Goal: Task Accomplishment & Management: Complete application form

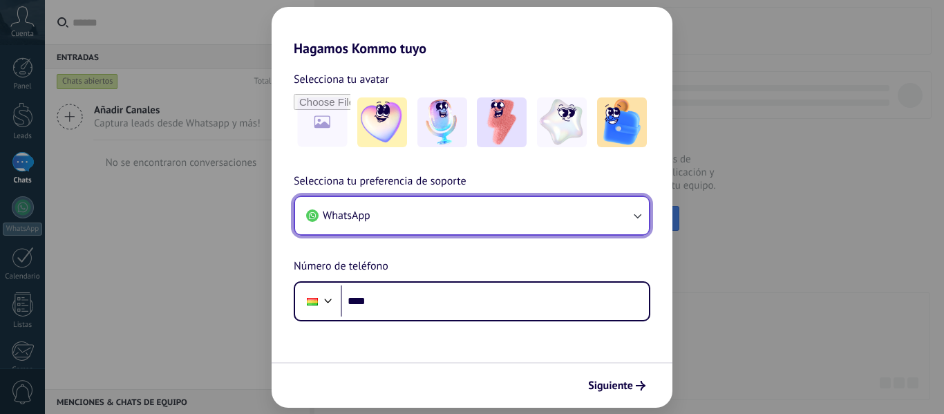
click at [462, 218] on button "WhatsApp" at bounding box center [472, 215] width 354 height 37
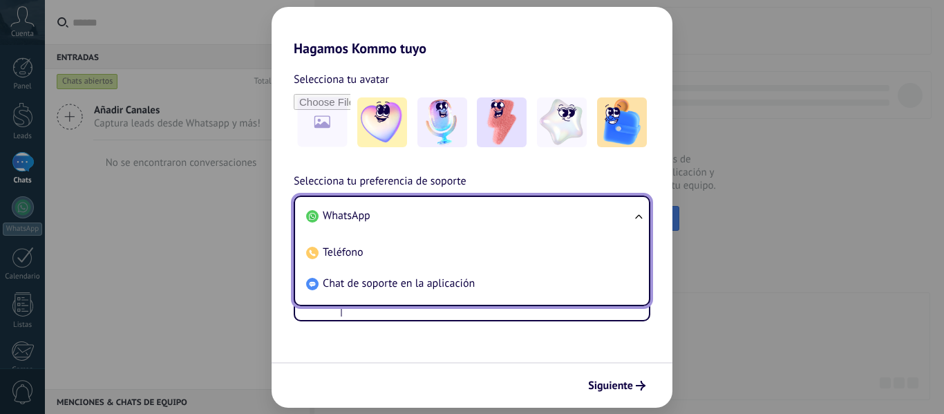
click at [493, 216] on li "WhatsApp" at bounding box center [469, 215] width 337 height 31
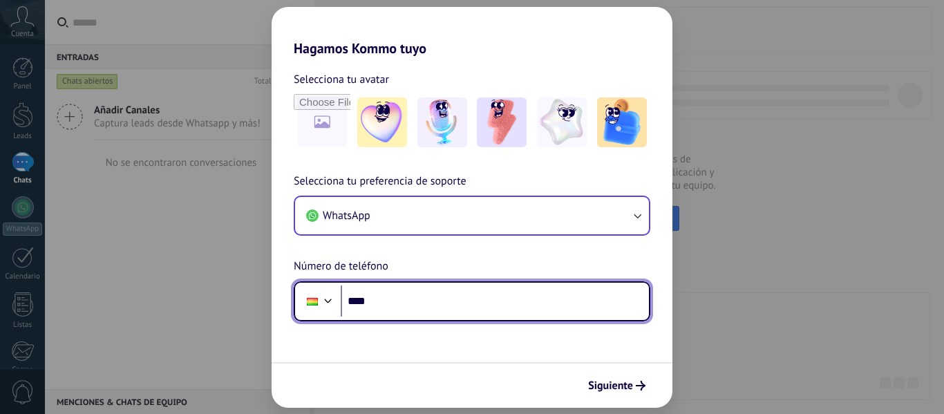
click at [403, 305] on input "****" at bounding box center [495, 301] width 308 height 32
click at [415, 307] on input "**********" at bounding box center [495, 301] width 308 height 32
type input "**********"
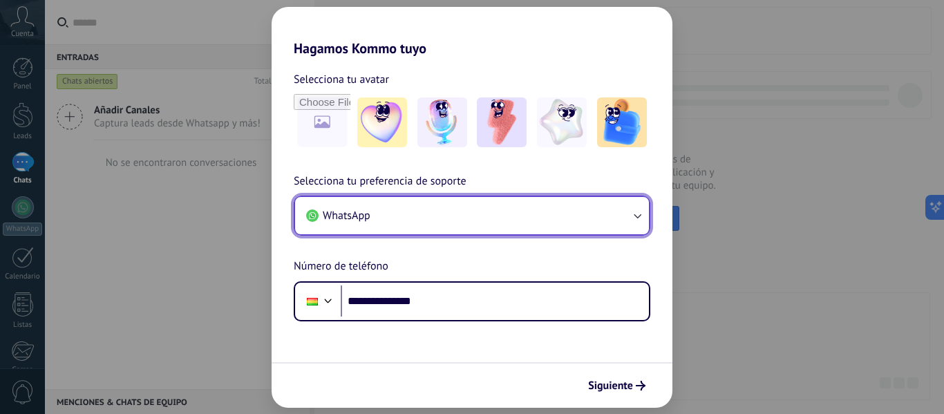
click at [436, 209] on button "WhatsApp" at bounding box center [472, 215] width 354 height 37
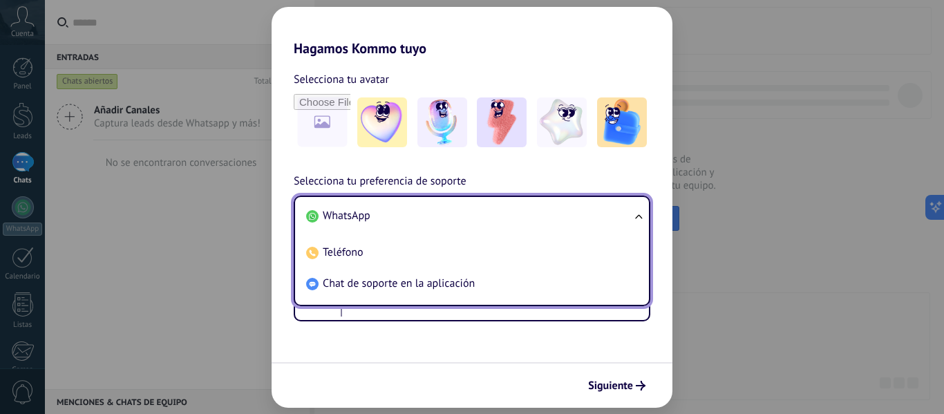
click at [436, 209] on li "WhatsApp" at bounding box center [469, 215] width 337 height 31
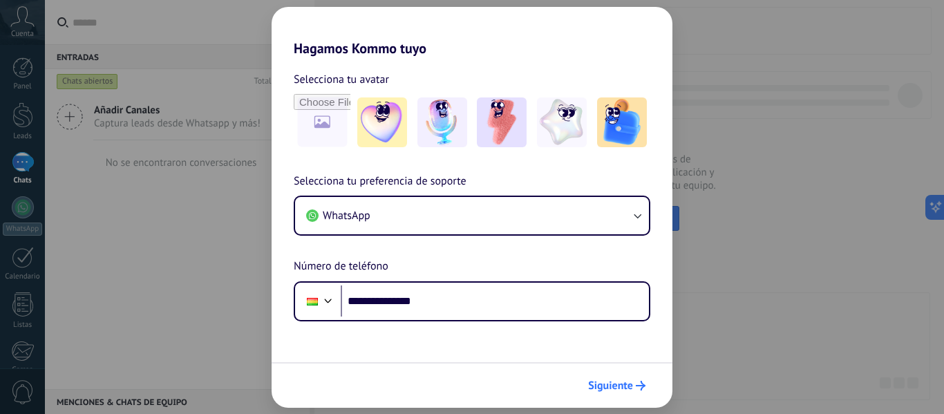
click at [620, 381] on span "Siguiente" at bounding box center [610, 386] width 45 height 10
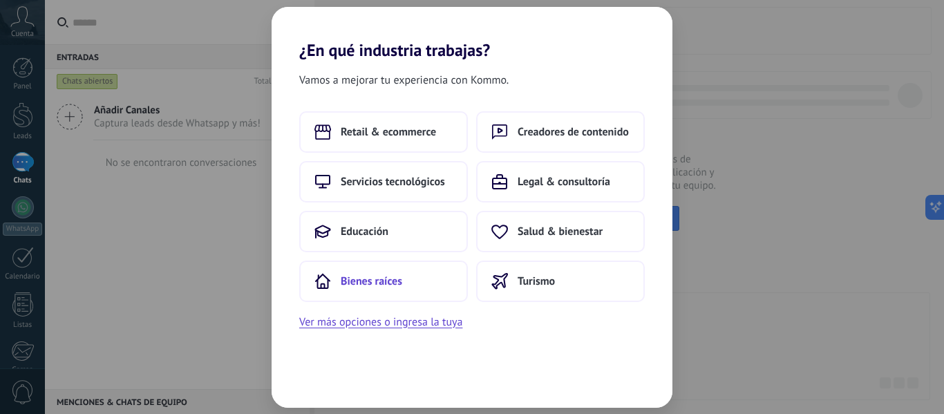
click at [409, 272] on button "Bienes raíces" at bounding box center [383, 280] width 169 height 41
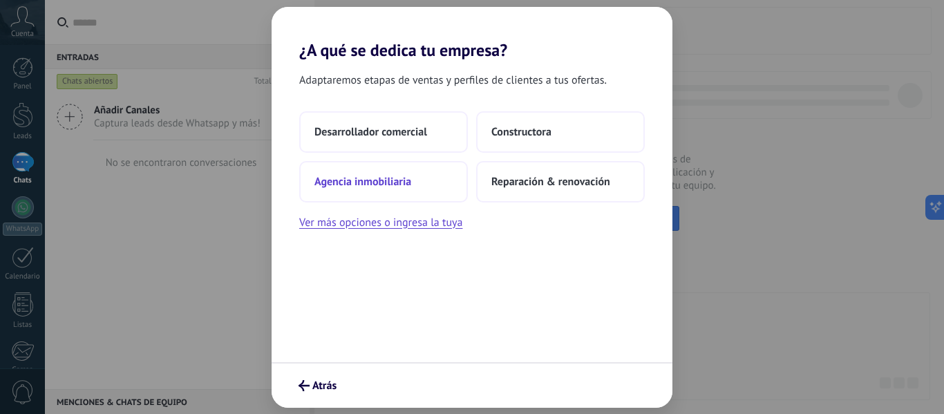
click at [419, 184] on button "Agencia inmobiliaria" at bounding box center [383, 181] width 169 height 41
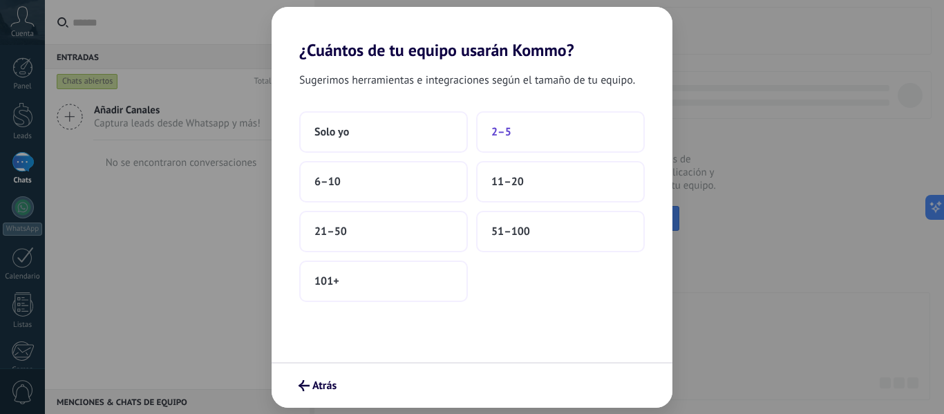
click at [520, 130] on button "2–5" at bounding box center [560, 131] width 169 height 41
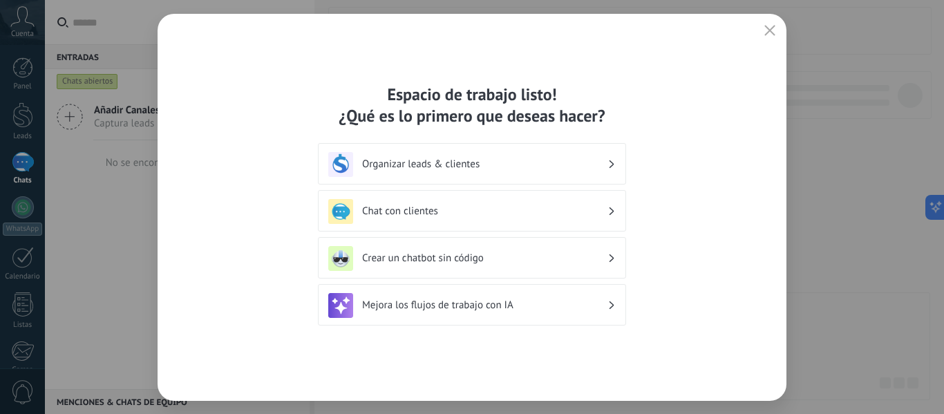
click at [558, 161] on h3 "Organizar leads & clientes" at bounding box center [484, 164] width 245 height 13
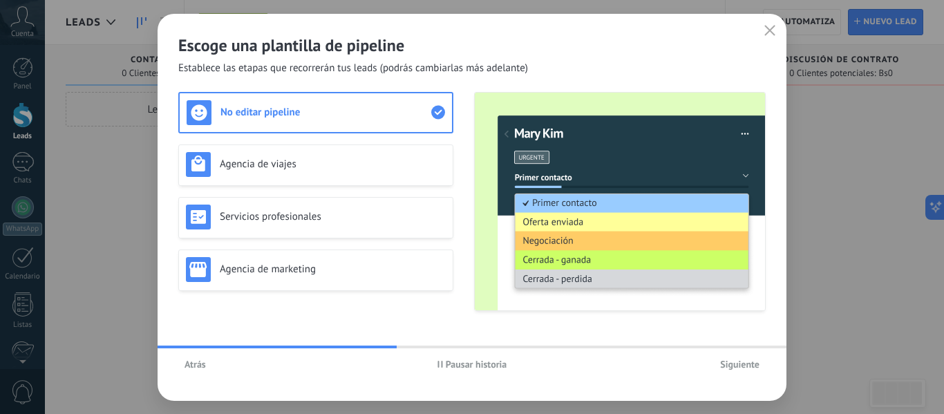
click at [186, 365] on span "Atrás" at bounding box center [194, 364] width 21 height 10
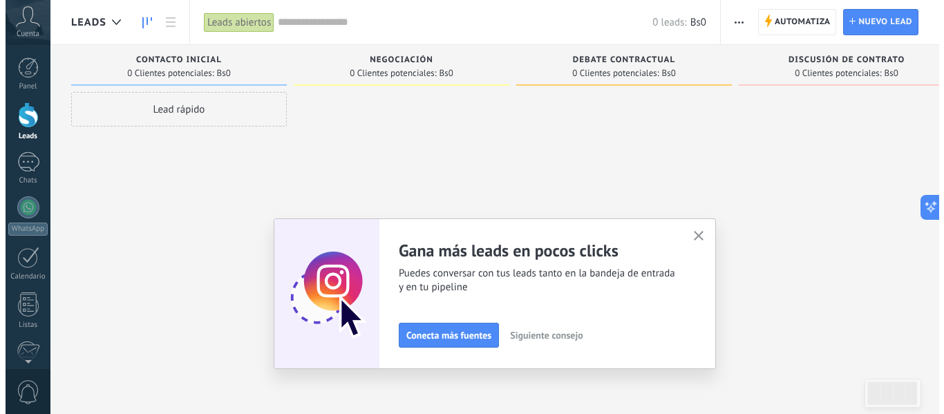
scroll to position [161, 0]
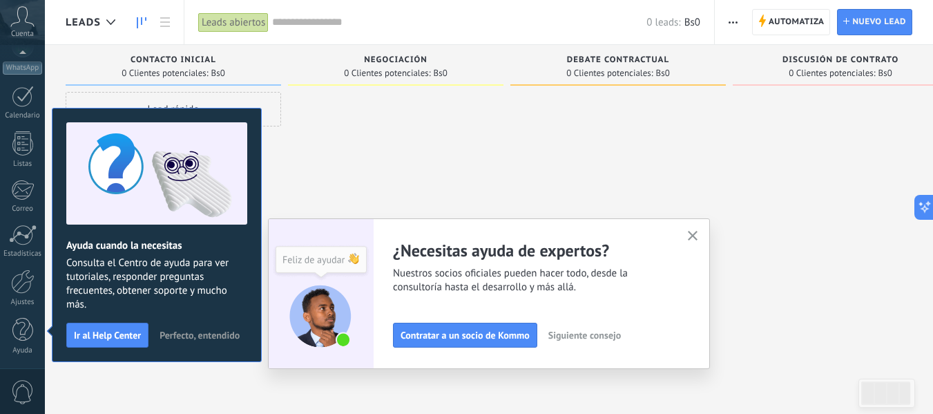
click at [229, 333] on span "Perfecto, entendido" at bounding box center [200, 335] width 80 height 10
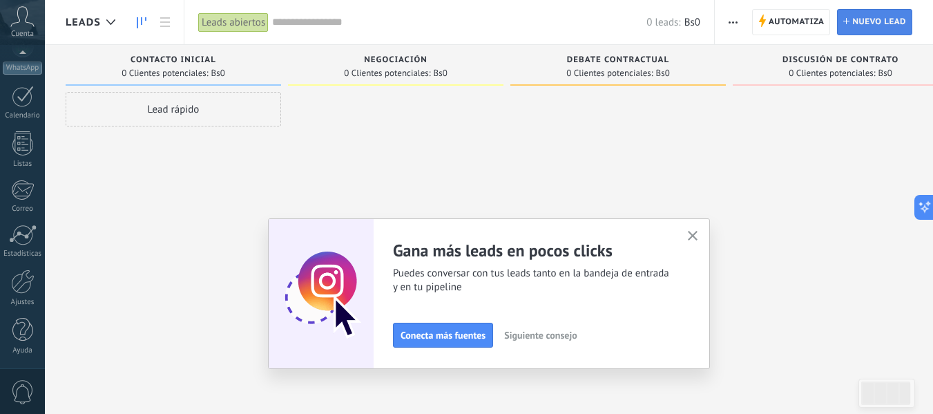
click at [851, 23] on link "Lead Nuevo lead" at bounding box center [874, 22] width 75 height 26
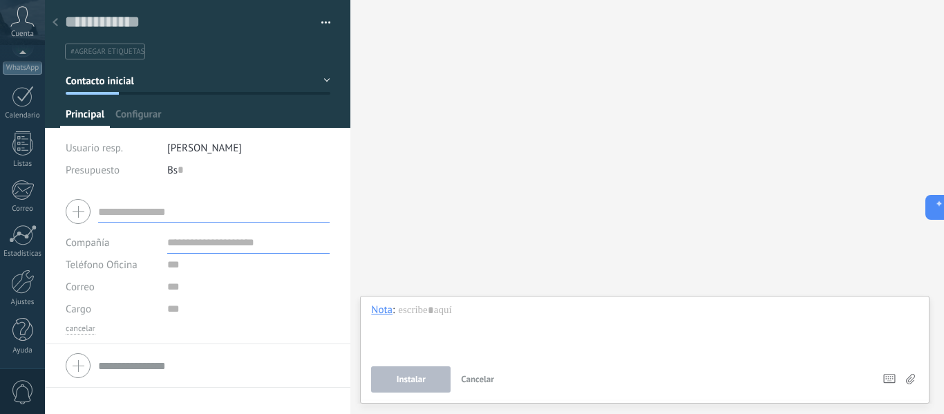
click at [175, 213] on input "text" at bounding box center [213, 211] width 231 height 22
click at [180, 172] on input "text" at bounding box center [181, 170] width 6 height 22
click at [160, 205] on input "text" at bounding box center [213, 211] width 231 height 22
click at [131, 216] on input "text" at bounding box center [213, 211] width 231 height 22
click at [167, 266] on input "text" at bounding box center [248, 265] width 163 height 22
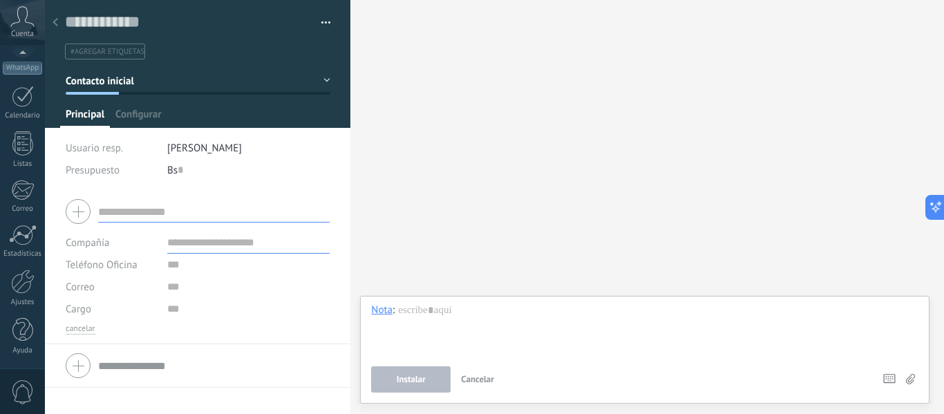
click at [106, 209] on input "text" at bounding box center [213, 211] width 231 height 22
click at [115, 209] on input "text" at bounding box center [213, 211] width 231 height 22
type input "**********"
click at [202, 271] on input "text" at bounding box center [248, 265] width 163 height 22
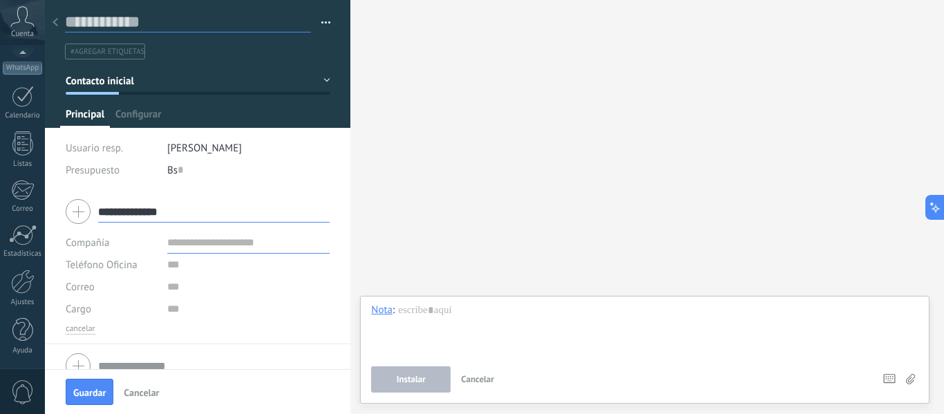
click at [155, 12] on input "text" at bounding box center [188, 22] width 246 height 21
click at [155, 26] on input "text" at bounding box center [188, 22] width 246 height 21
click at [53, 23] on icon at bounding box center [56, 22] width 6 height 8
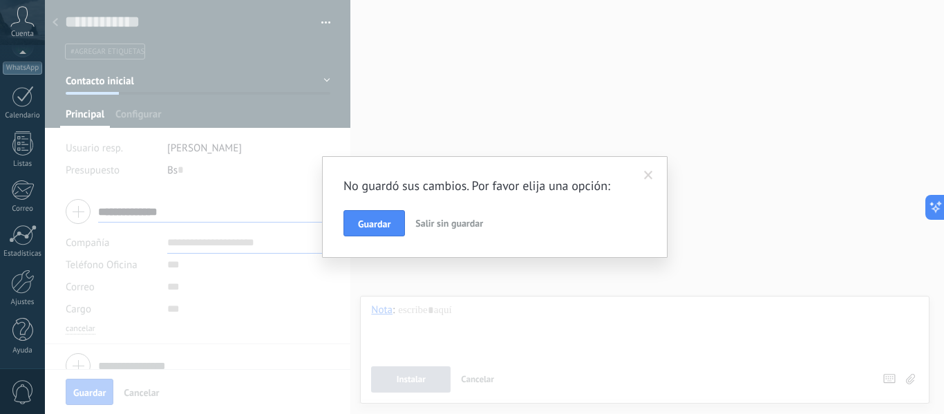
click at [446, 233] on button "Salir sin guardar" at bounding box center [449, 223] width 79 height 26
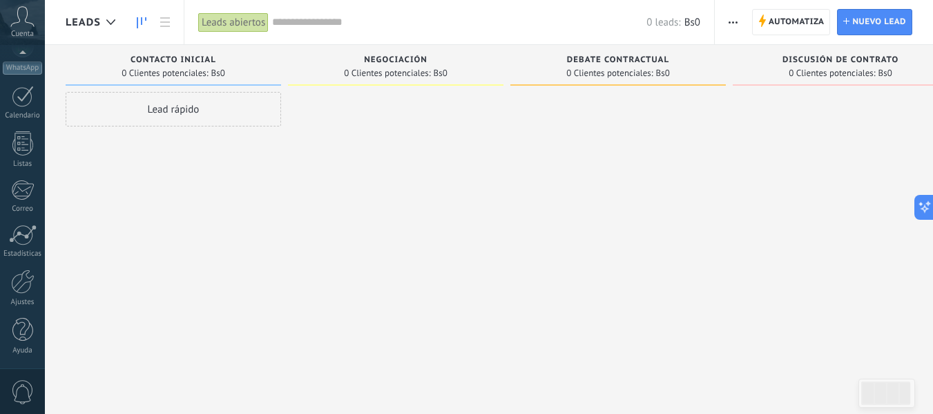
click at [242, 23] on div "Leads abiertos" at bounding box center [233, 22] width 70 height 20
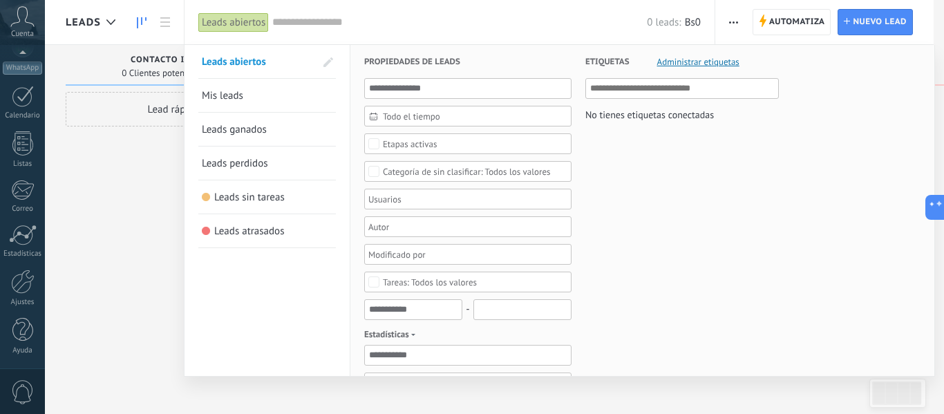
click at [750, 237] on div "Etiquetas Administrar etiquetas No tienes etiquetas conectadas" at bounding box center [674, 421] width 207 height 753
click at [184, 216] on div "Leads abiertos Mis leads Leads ganados Leads perdidos Leads sin tareas Leads at…" at bounding box center [267, 421] width 166 height 753
click at [108, 221] on div at bounding box center [472, 207] width 944 height 414
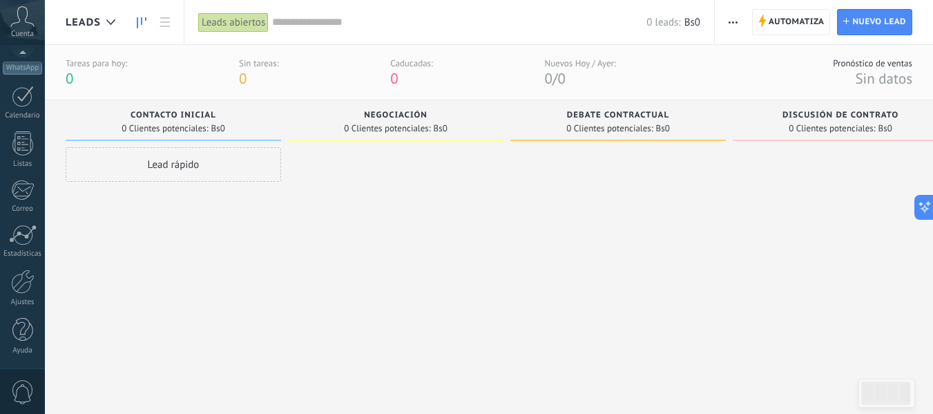
click at [88, 19] on span "Leads" at bounding box center [83, 22] width 35 height 13
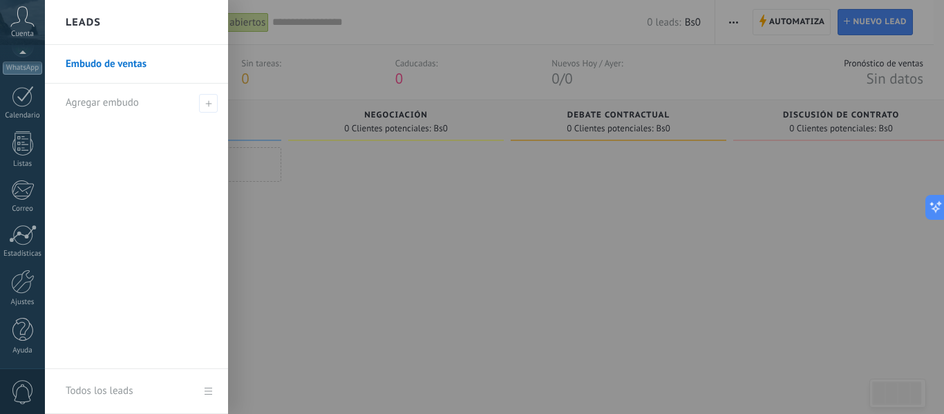
click at [311, 208] on div at bounding box center [517, 207] width 944 height 414
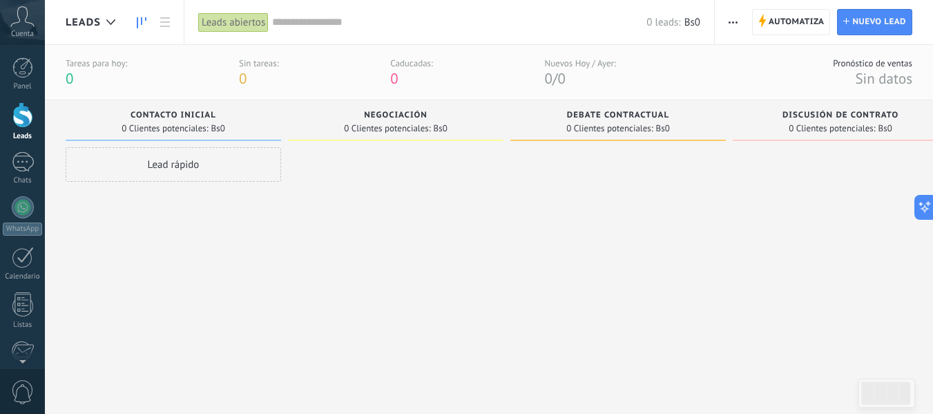
click at [213, 167] on div "Lead rápido" at bounding box center [174, 164] width 216 height 35
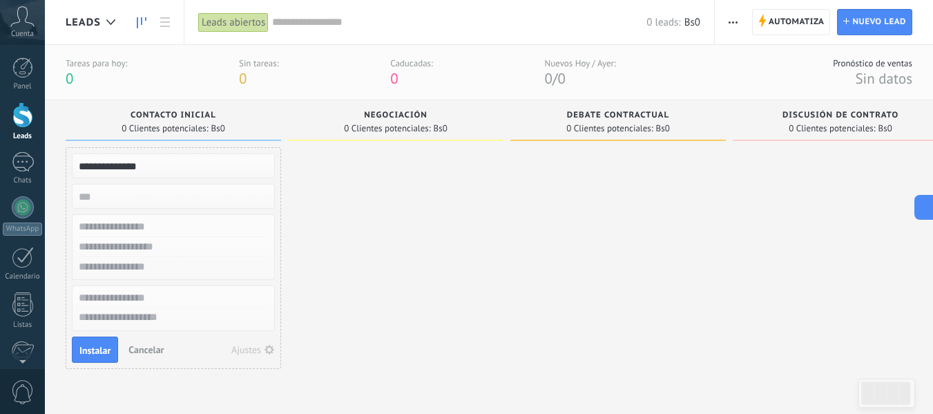
type input "**********"
click at [157, 231] on input "text" at bounding box center [172, 227] width 202 height 20
type input "********"
click at [95, 359] on button "Instalar" at bounding box center [95, 349] width 46 height 26
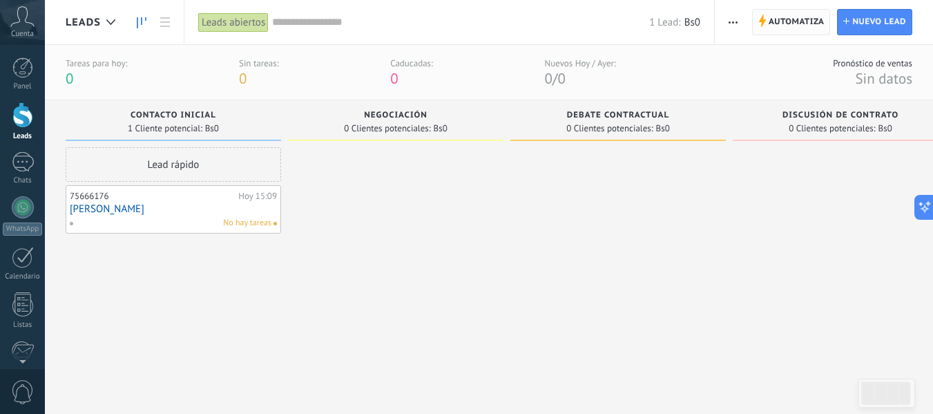
click at [775, 23] on span "Automatiza" at bounding box center [797, 22] width 56 height 25
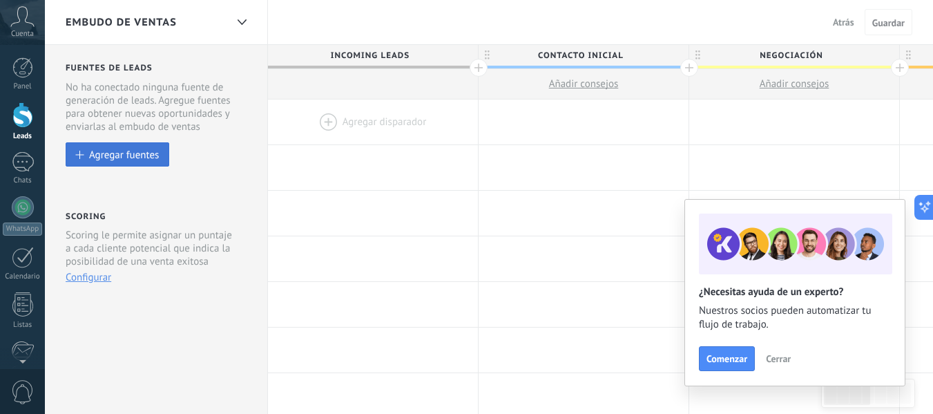
click at [127, 148] on button "Agregar fuentes" at bounding box center [118, 154] width 104 height 24
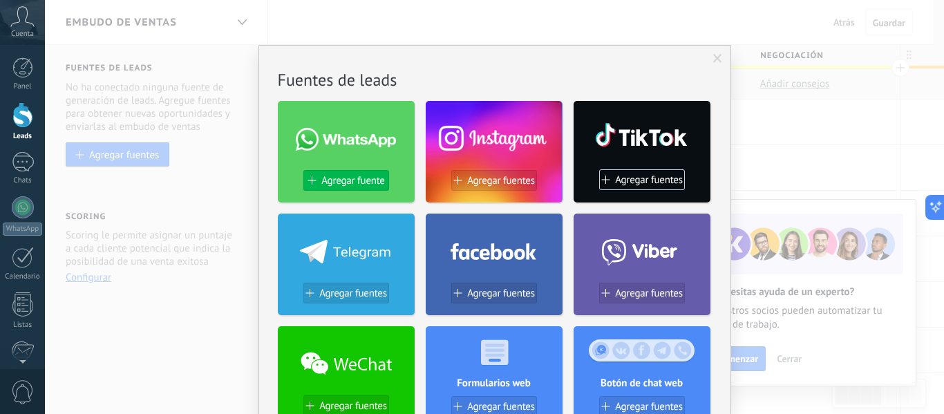
click at [352, 175] on span "Agregar fuente" at bounding box center [352, 181] width 63 height 12
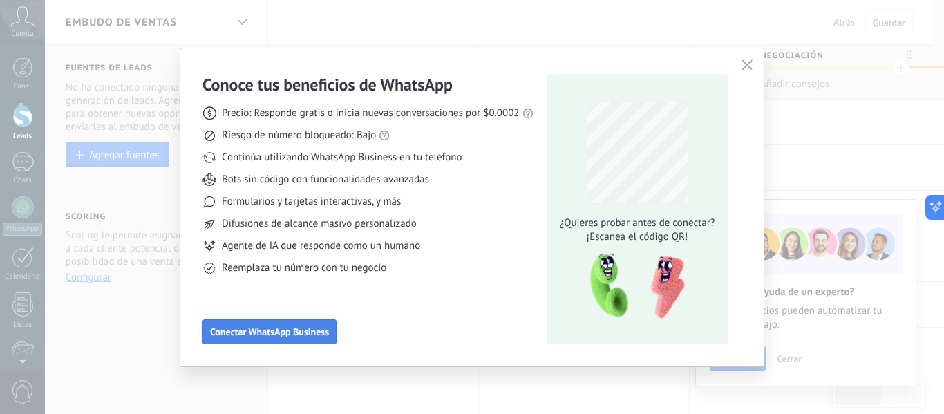
click at [307, 327] on span "Conectar WhatsApp Business" at bounding box center [269, 332] width 119 height 10
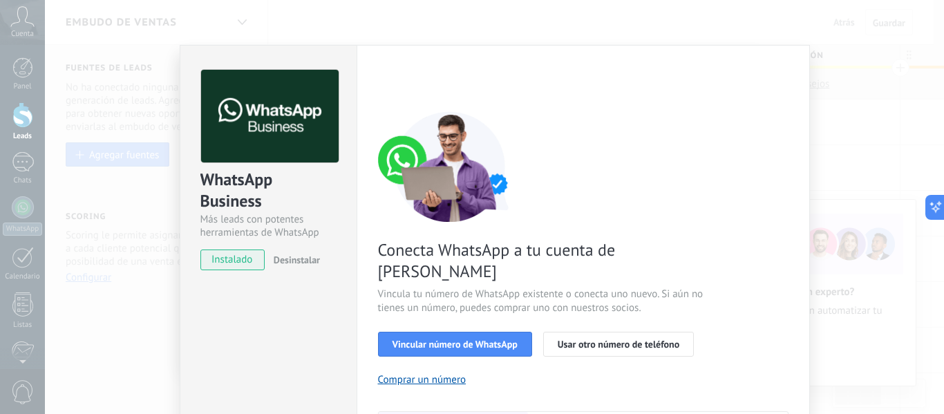
click at [817, 53] on div "WhatsApp Business Más leads con potentes herramientas de WhatsApp instalado Des…" at bounding box center [494, 207] width 899 height 414
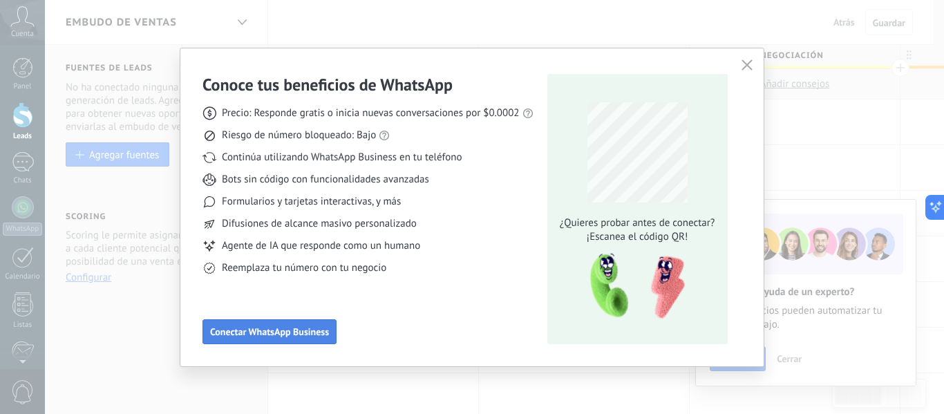
click at [269, 333] on span "Conectar WhatsApp Business" at bounding box center [269, 332] width 119 height 10
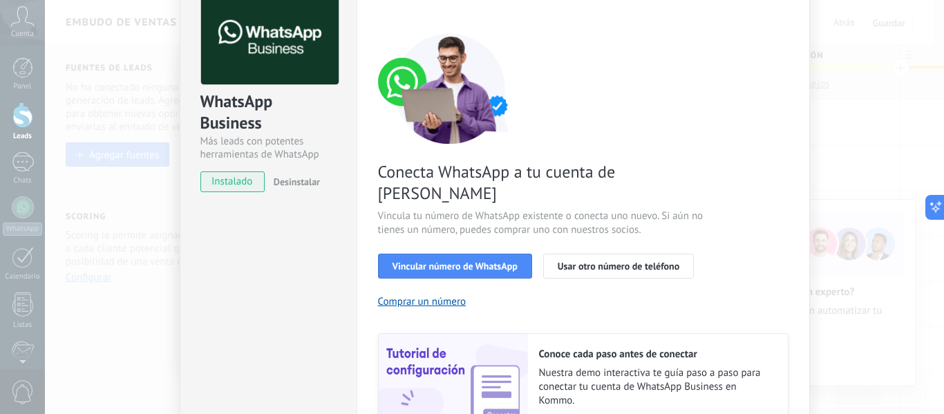
scroll to position [53, 0]
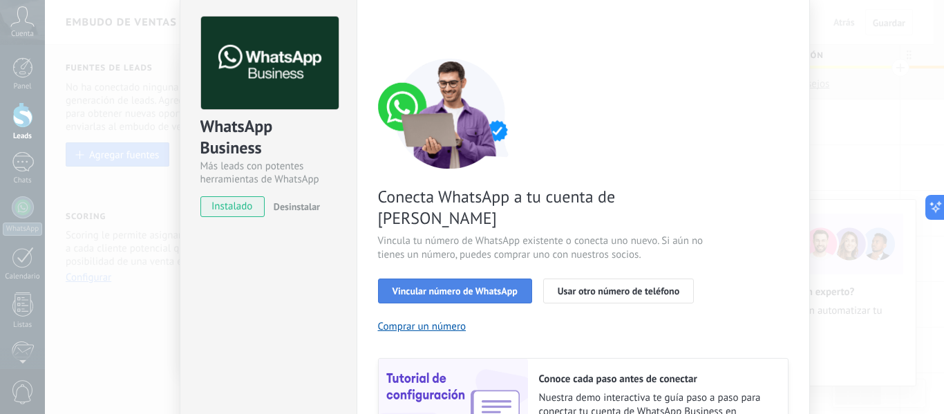
click at [468, 286] on span "Vincular número de WhatsApp" at bounding box center [454, 291] width 125 height 10
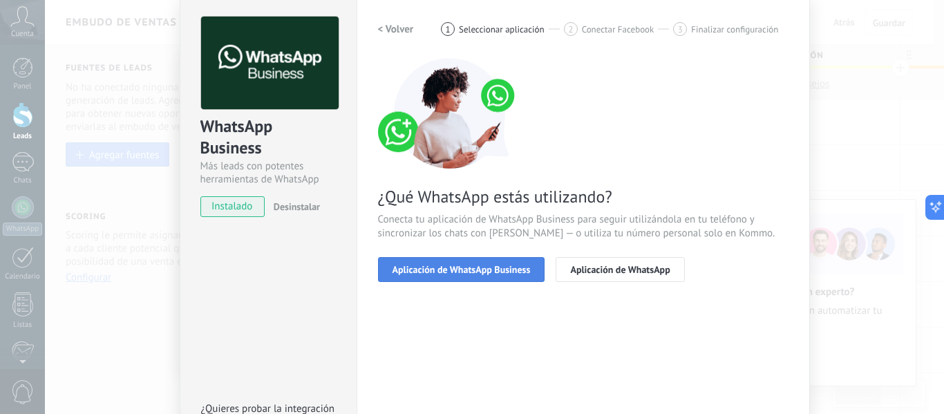
click at [514, 269] on span "Aplicación de WhatsApp Business" at bounding box center [461, 270] width 138 height 10
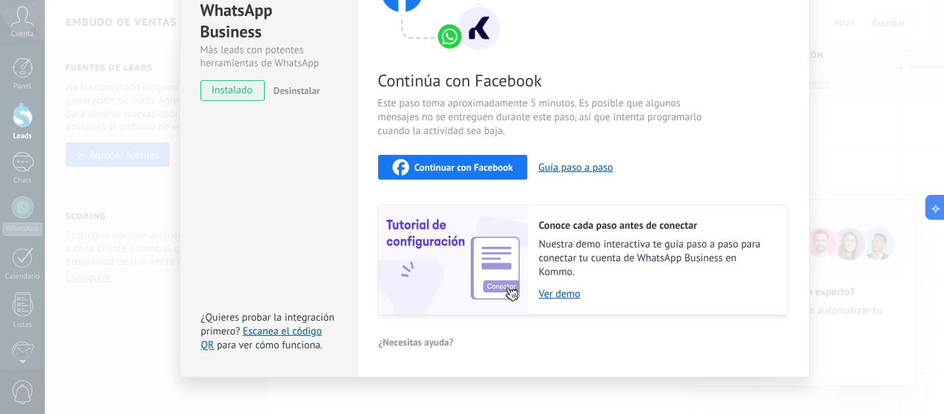
scroll to position [184, 0]
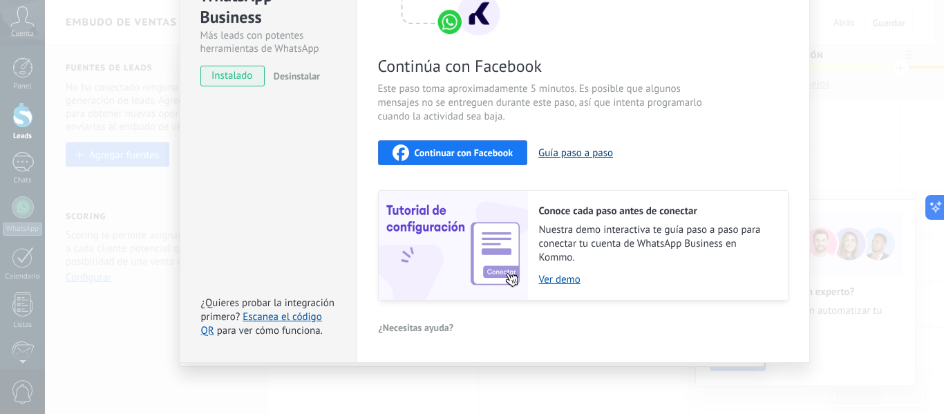
click at [546, 154] on button "Guía paso a paso" at bounding box center [575, 152] width 75 height 13
click at [438, 159] on div "Continuar con Facebook" at bounding box center [452, 152] width 121 height 17
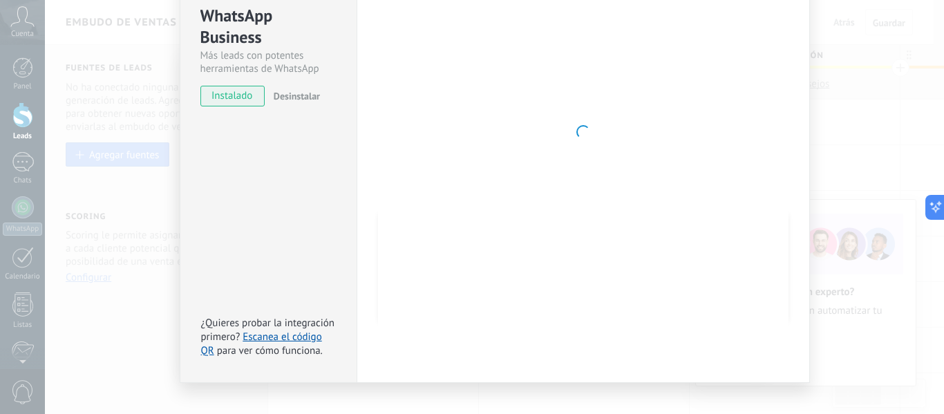
scroll to position [0, 0]
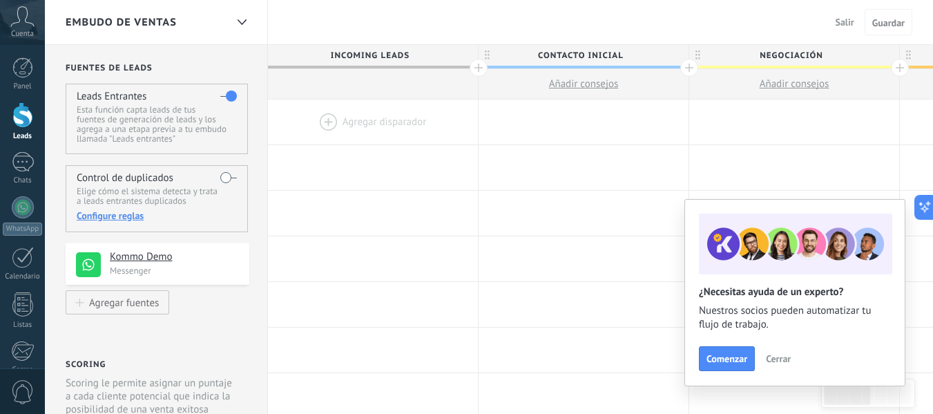
click at [189, 259] on h4 "Kommo Demo" at bounding box center [174, 257] width 129 height 14
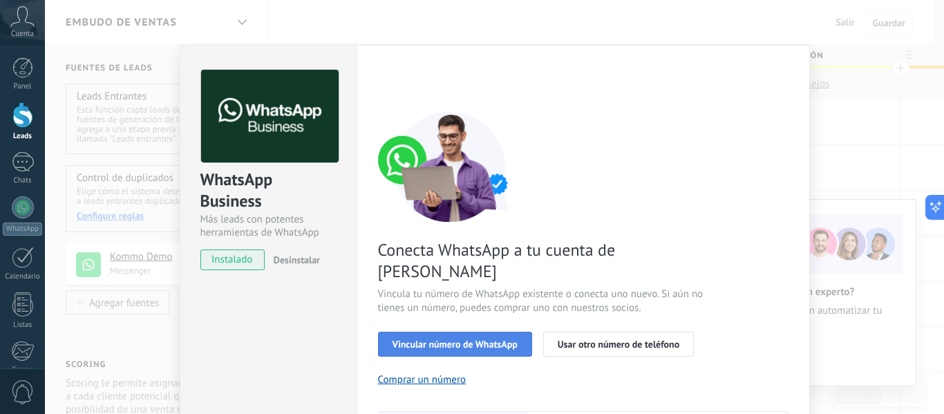
click at [443, 339] on span "Vincular número de WhatsApp" at bounding box center [454, 344] width 125 height 10
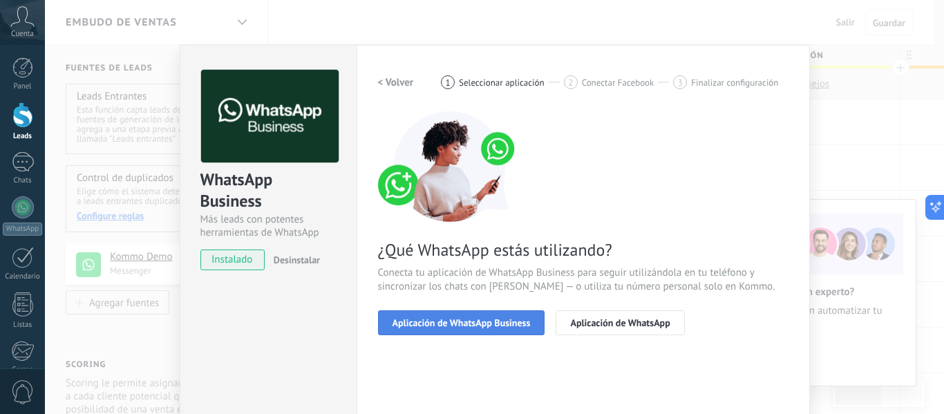
click at [478, 324] on span "Aplicación de WhatsApp Business" at bounding box center [461, 323] width 138 height 10
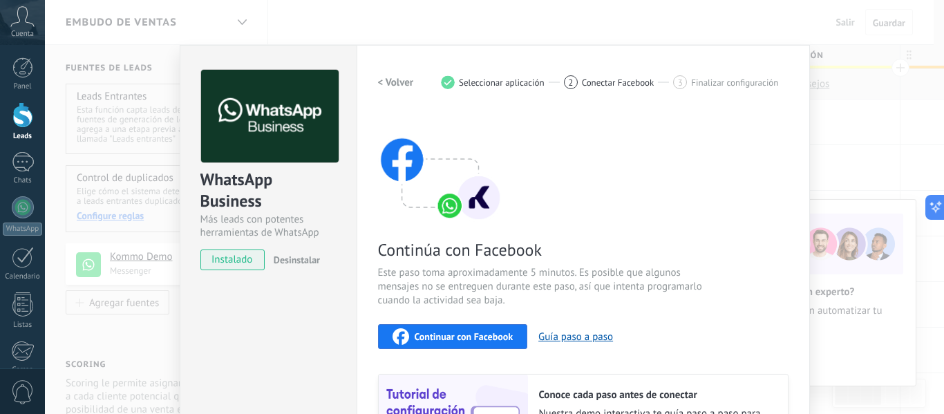
click at [477, 339] on span "Continuar con Facebook" at bounding box center [464, 337] width 99 height 10
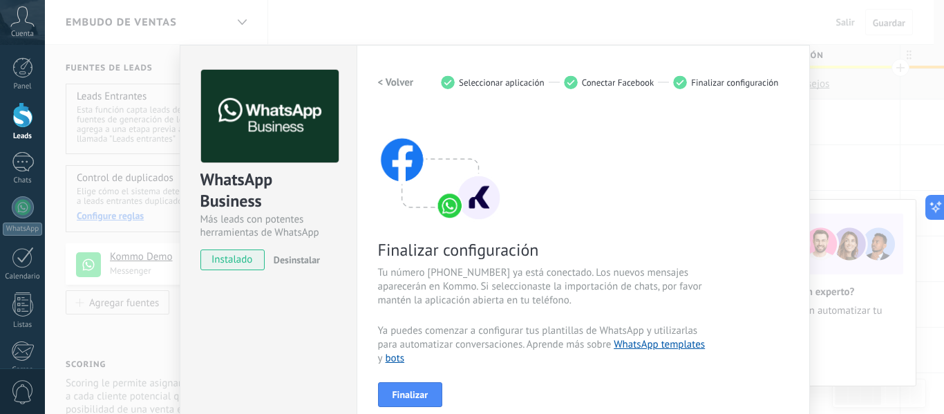
scroll to position [91, 0]
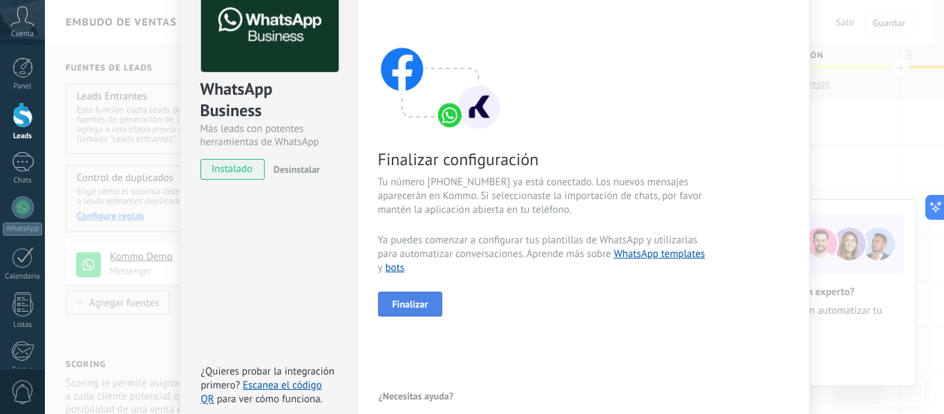
click at [426, 301] on button "Finalizar" at bounding box center [410, 304] width 65 height 25
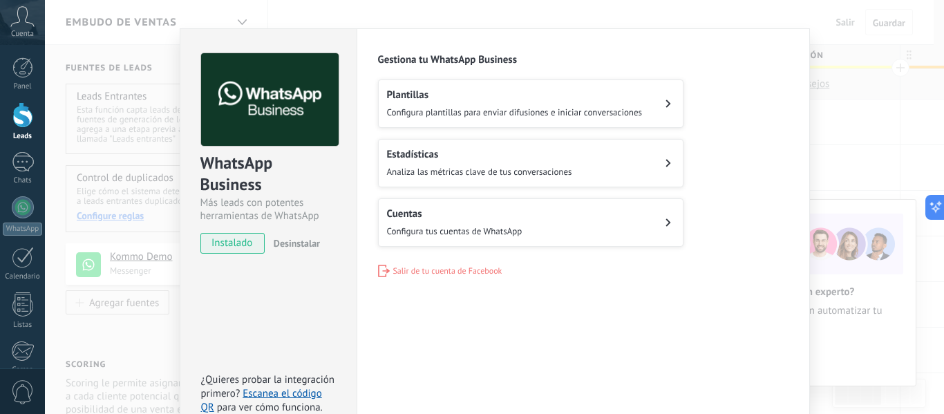
scroll to position [0, 0]
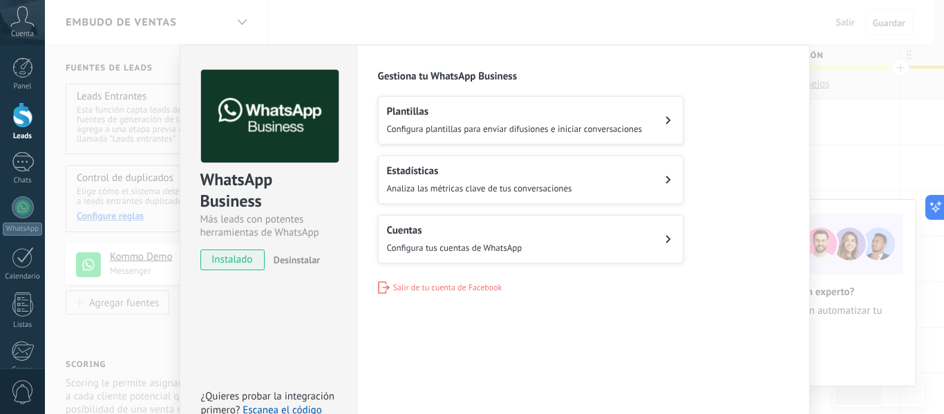
click at [658, 178] on button "Estadísticas Analiza las métricas clave de tus conversaciones" at bounding box center [530, 179] width 305 height 48
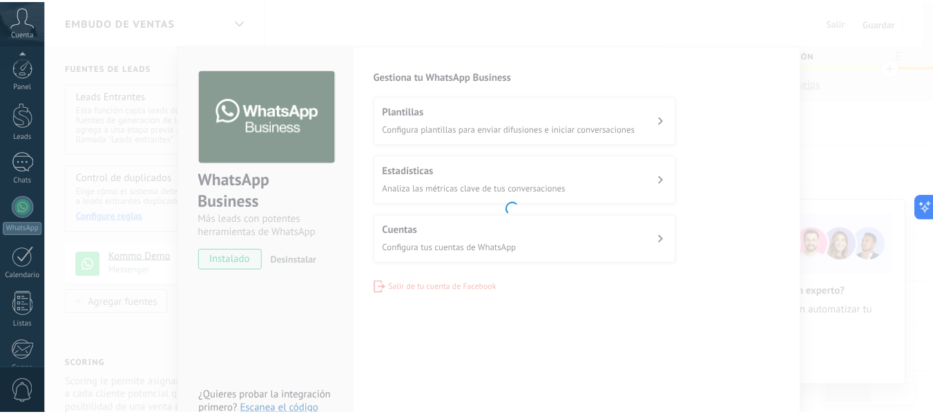
scroll to position [161, 0]
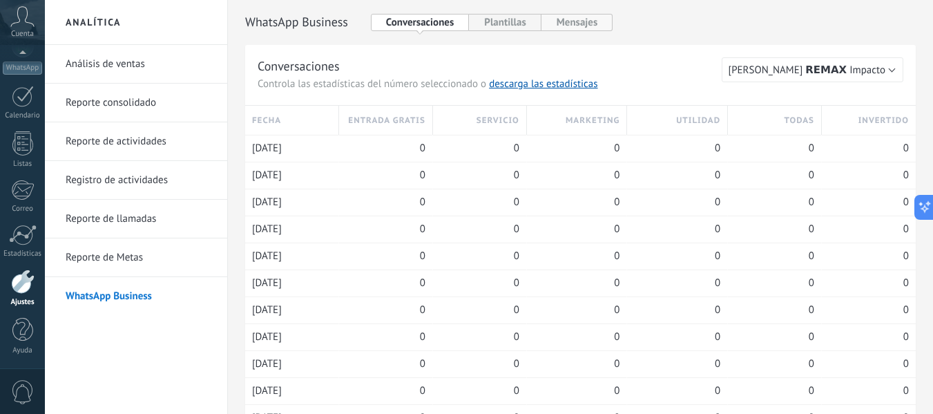
click at [602, 27] on button "Mensajes" at bounding box center [578, 22] width 72 height 17
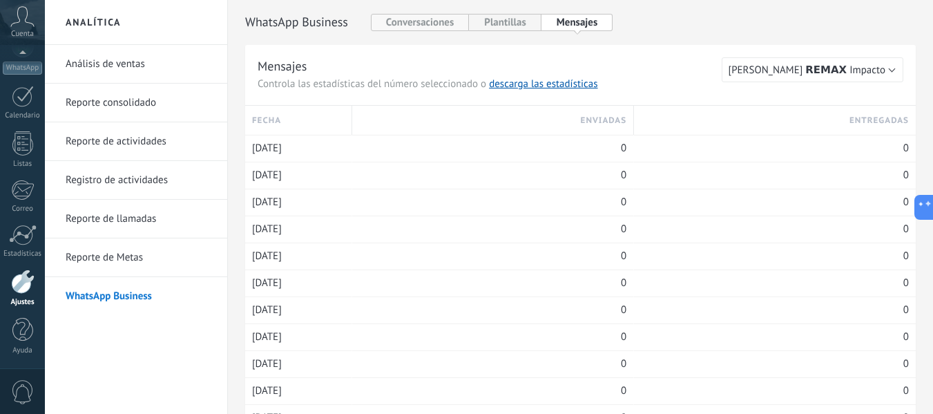
click at [423, 23] on button "Conversaciones" at bounding box center [420, 22] width 99 height 17
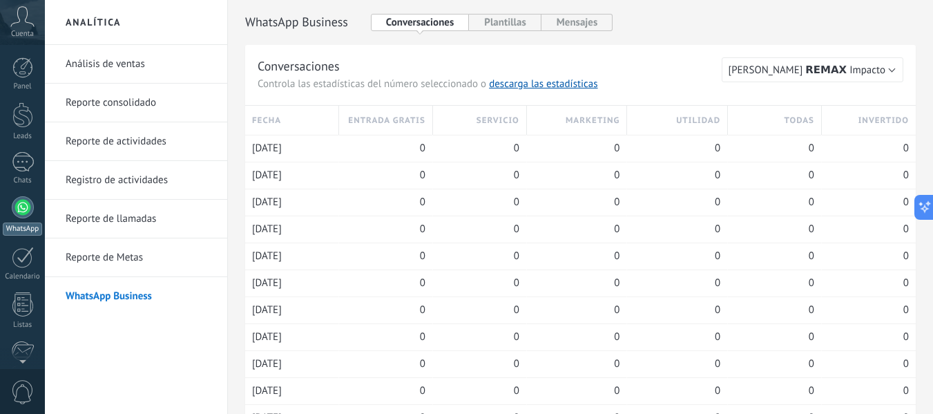
click at [21, 214] on div at bounding box center [23, 207] width 22 height 22
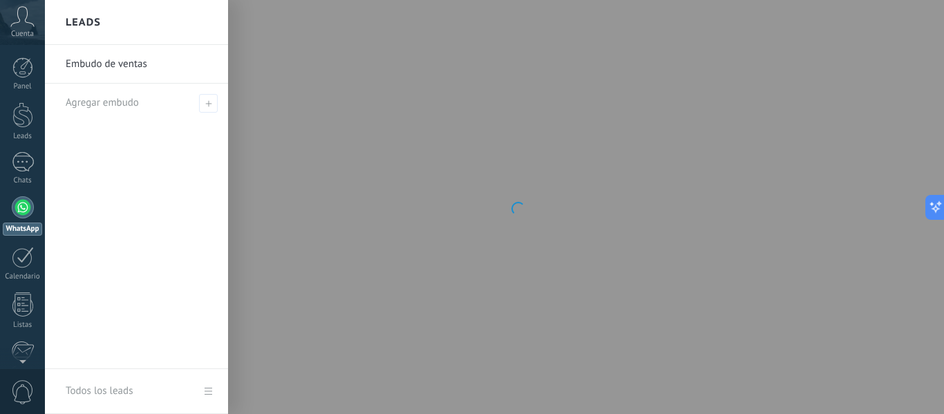
click at [325, 256] on div at bounding box center [517, 207] width 944 height 414
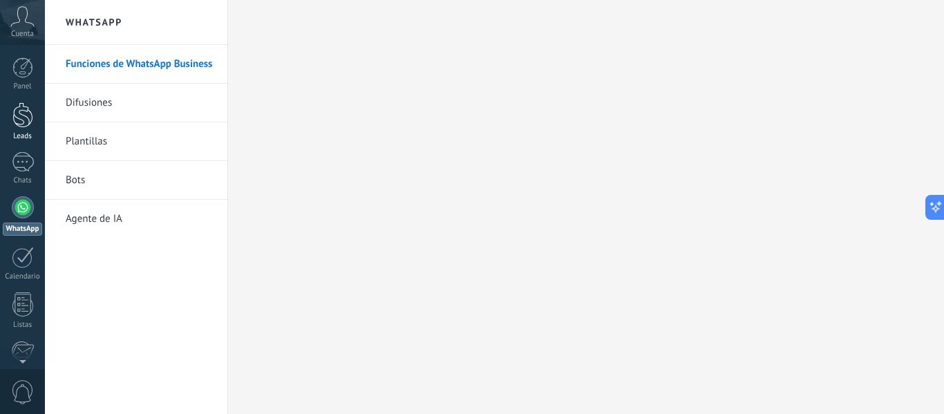
click at [17, 124] on div at bounding box center [22, 115] width 21 height 26
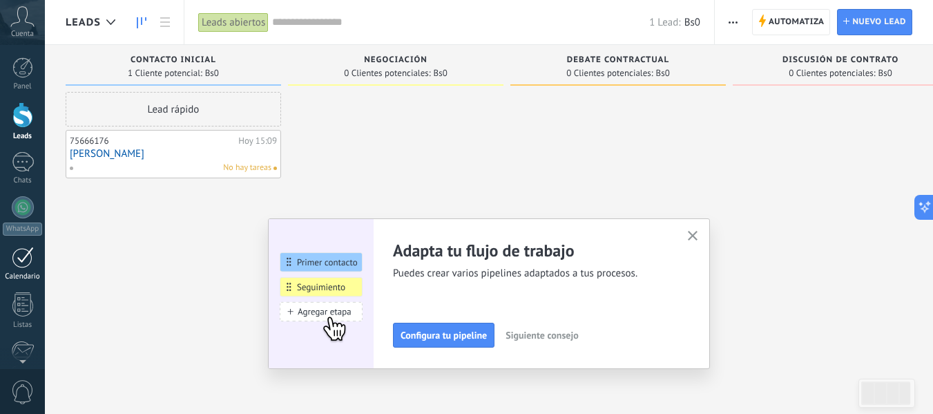
scroll to position [161, 0]
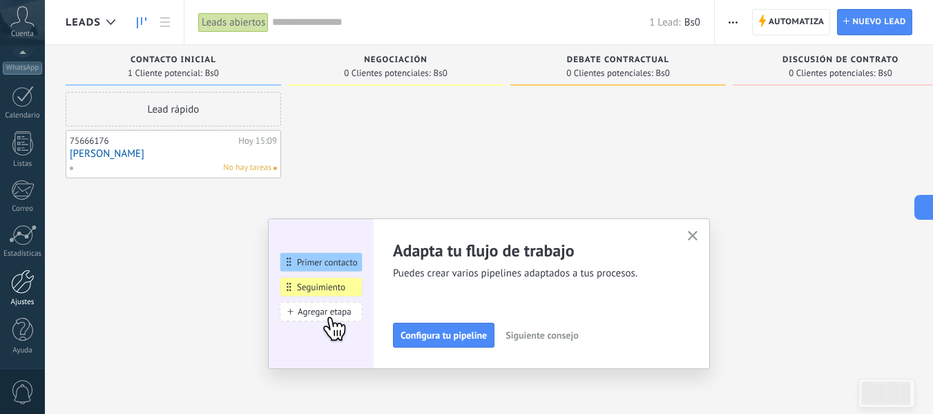
click at [26, 287] on div at bounding box center [22, 281] width 23 height 24
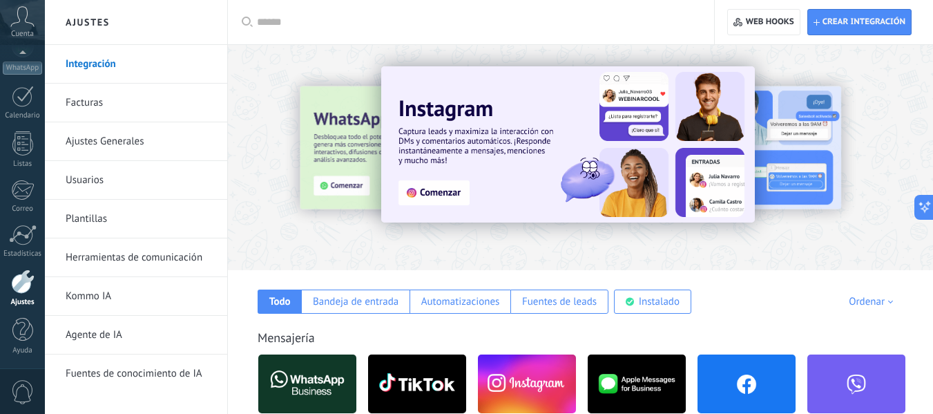
click at [320, 160] on div at bounding box center [242, 157] width 303 height 124
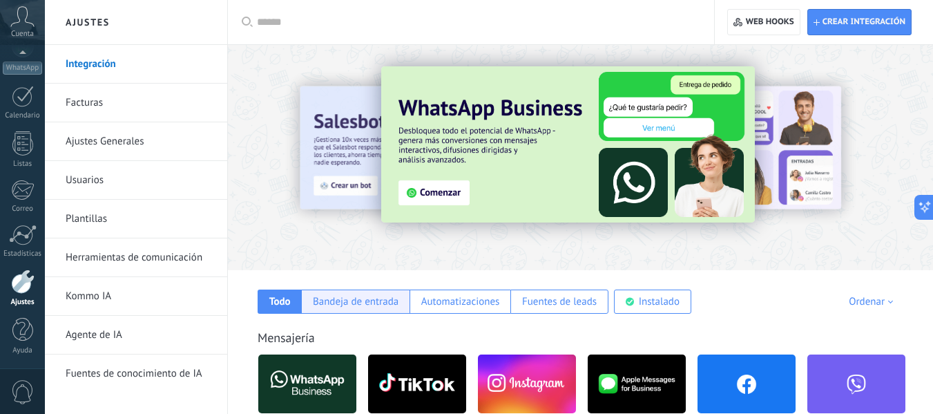
click at [362, 298] on div "Bandeja de entrada" at bounding box center [356, 301] width 86 height 13
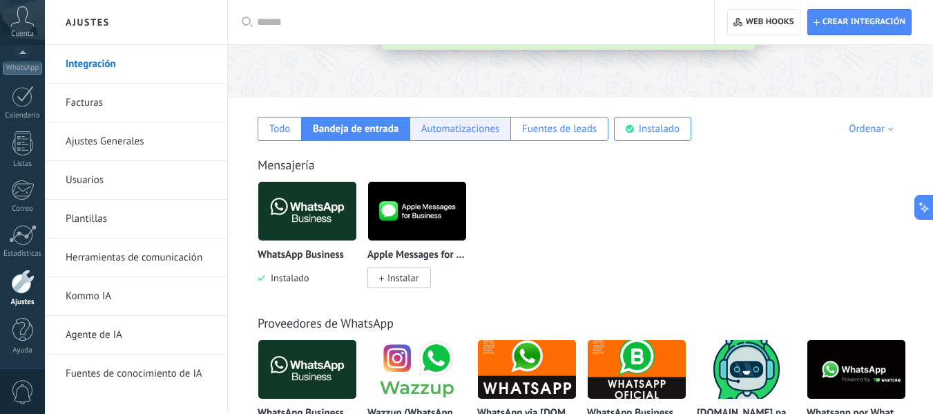
scroll to position [174, 0]
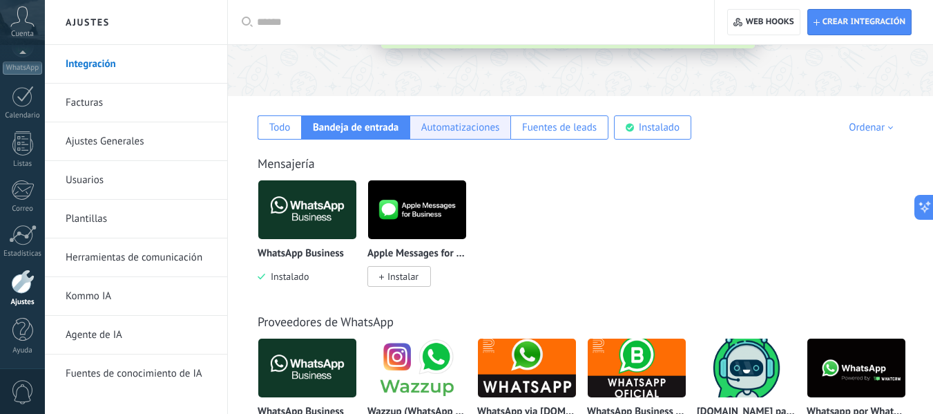
click at [449, 137] on div "Automatizaciones" at bounding box center [460, 127] width 101 height 24
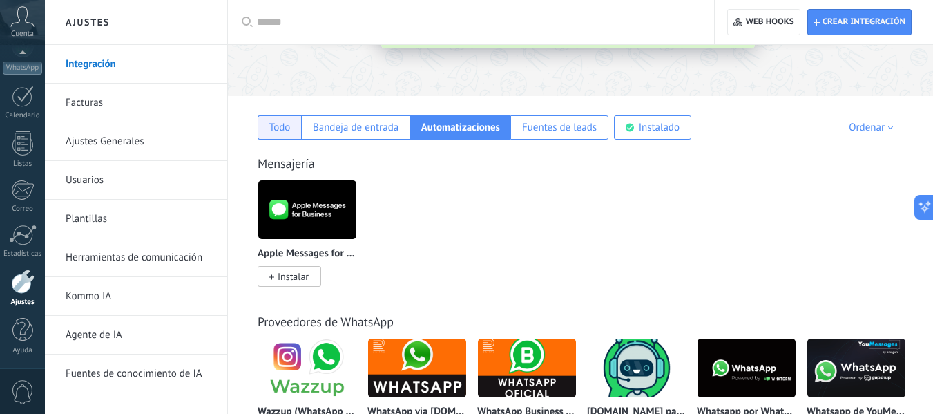
click at [276, 131] on div "Todo" at bounding box center [279, 127] width 21 height 13
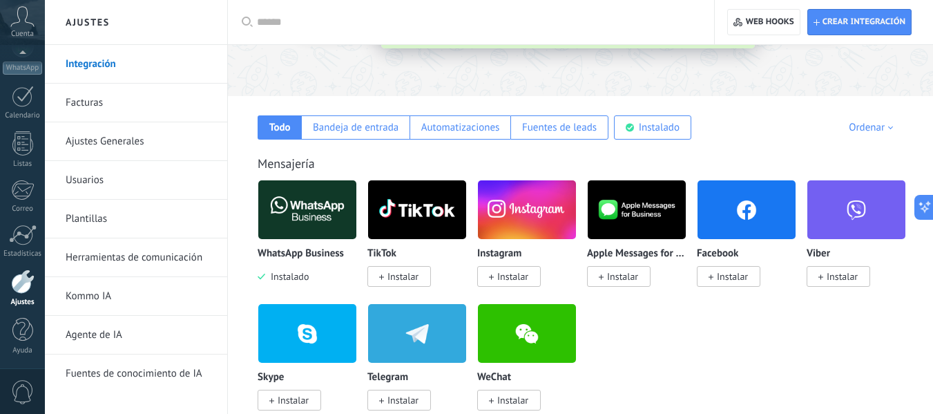
click at [111, 179] on link "Usuarios" at bounding box center [140, 180] width 148 height 39
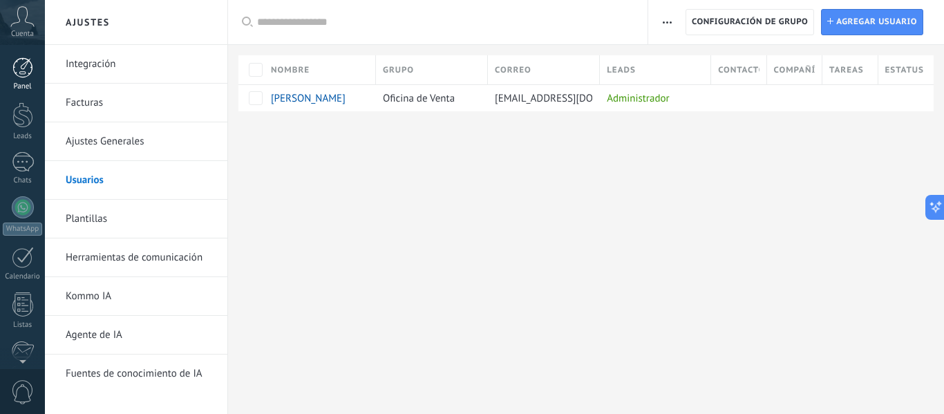
click at [20, 71] on div at bounding box center [22, 67] width 21 height 21
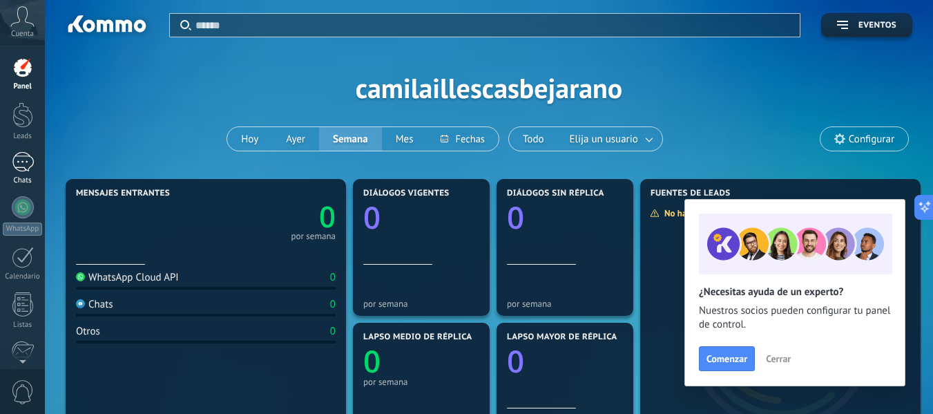
click at [8, 163] on link "Chats" at bounding box center [22, 168] width 45 height 33
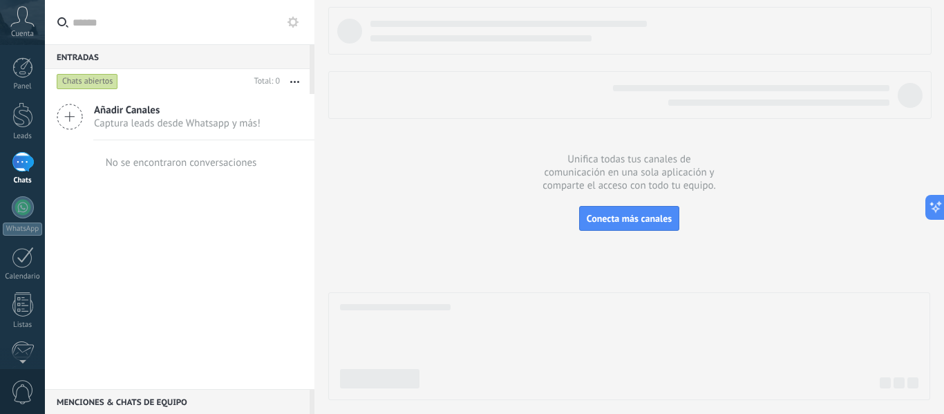
click at [147, 111] on span "Añadir Canales" at bounding box center [177, 110] width 167 height 13
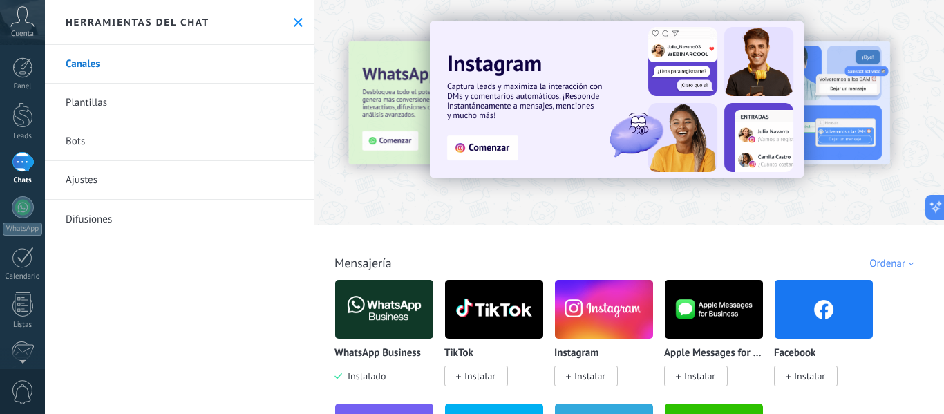
click at [151, 93] on link "Plantillas" at bounding box center [179, 103] width 269 height 39
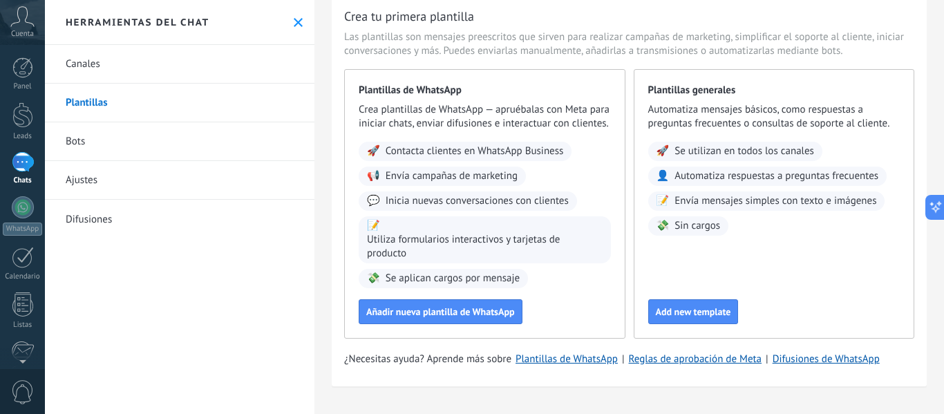
scroll to position [65, 0]
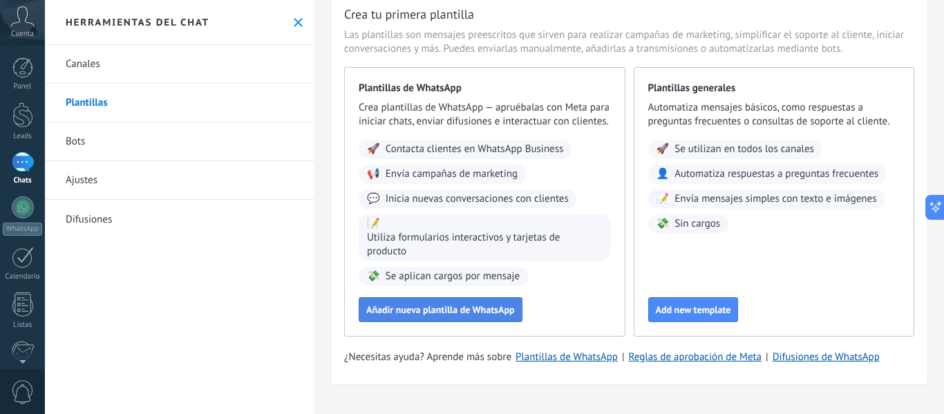
click at [450, 313] on span "Añadir nueva plantilla de WhatsApp" at bounding box center [440, 310] width 149 height 10
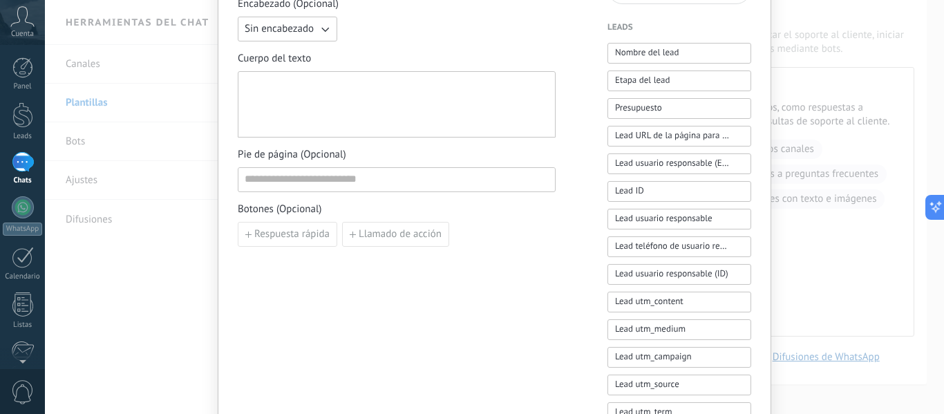
scroll to position [0, 0]
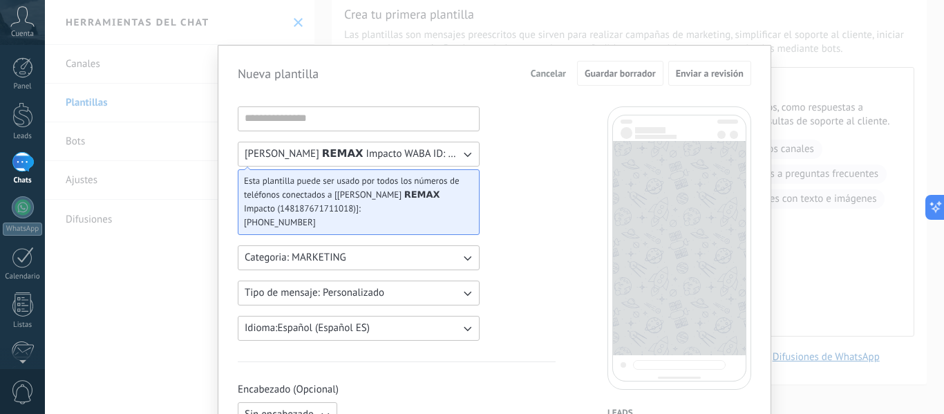
click at [252, 28] on div "Nueva plantilla Cancelar Guardar borrador Enviar a revisión Gabriel Suárez 𝗥𝗘𝗠𝗔…" at bounding box center [494, 207] width 899 height 414
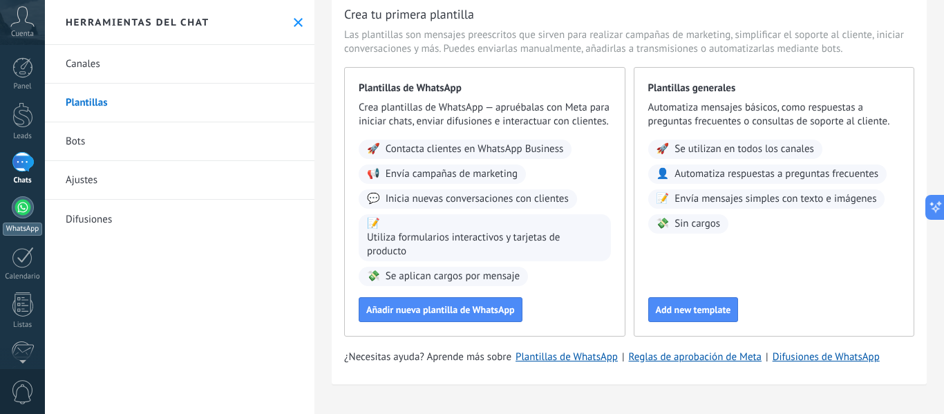
click at [35, 208] on link "WhatsApp" at bounding box center [22, 215] width 45 height 39
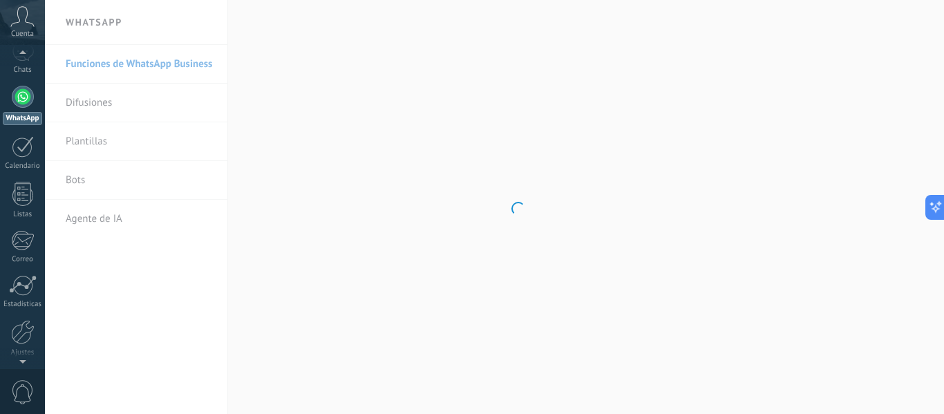
scroll to position [115, 0]
click at [22, 149] on div at bounding box center [23, 141] width 22 height 21
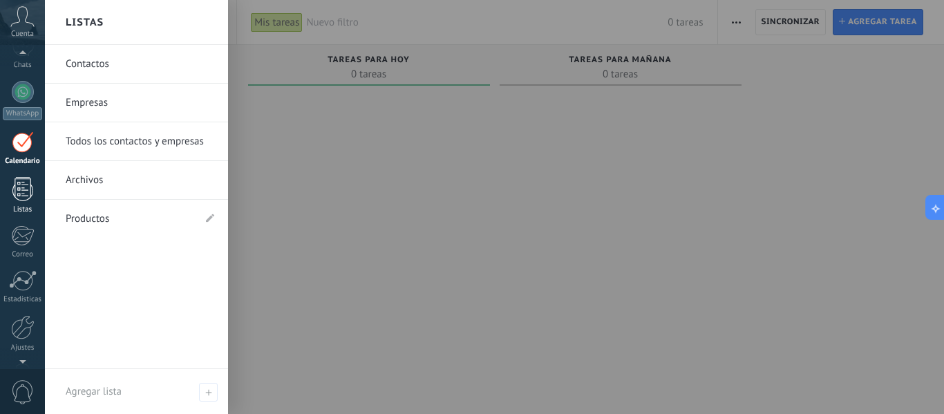
click at [22, 193] on div at bounding box center [22, 189] width 21 height 24
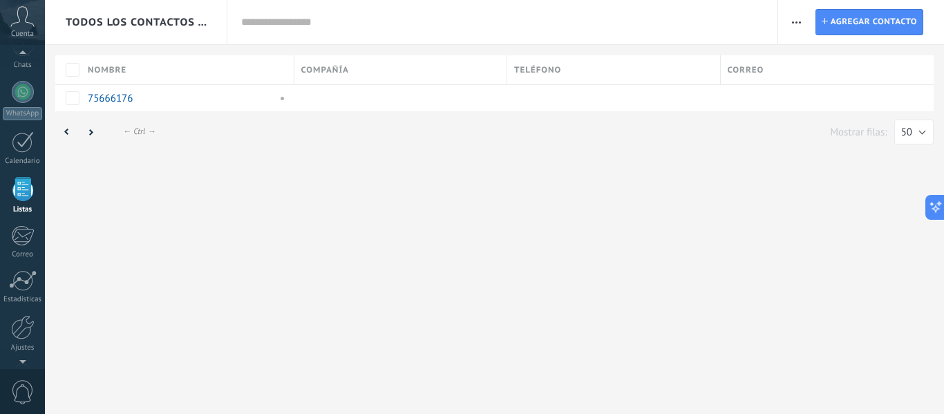
scroll to position [86, 0]
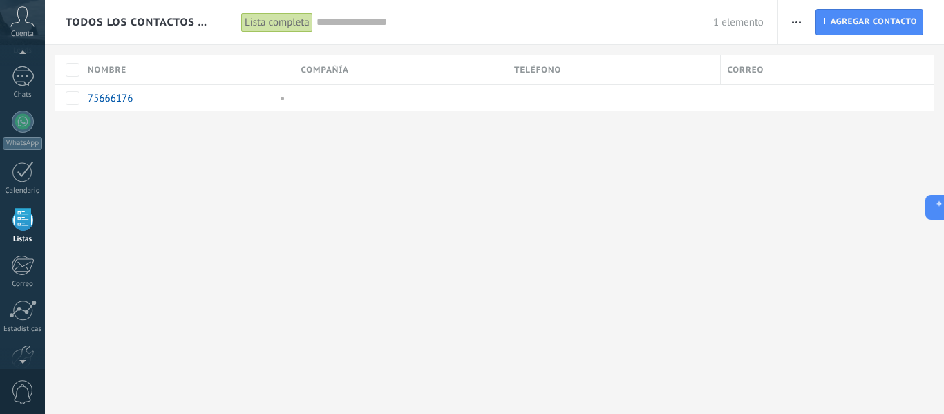
click at [406, 242] on div "Todos los contactos y empresas Lista completa Aplicar 1 elemento Lista completa…" at bounding box center [494, 207] width 899 height 414
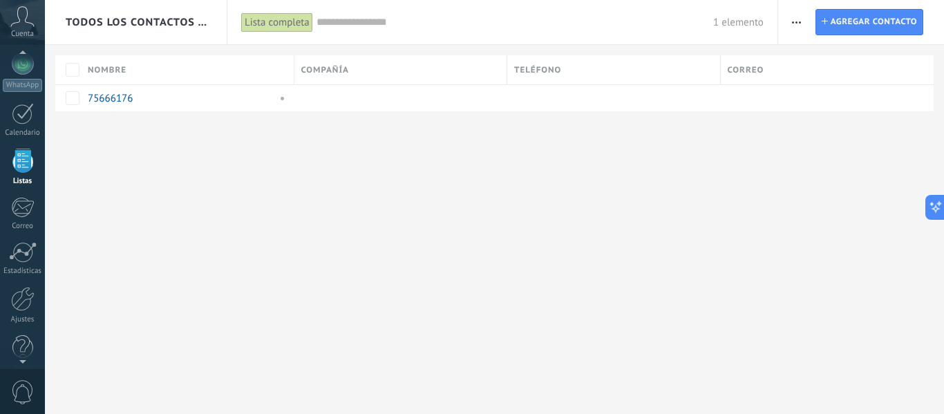
scroll to position [161, 0]
click at [27, 228] on div at bounding box center [23, 235] width 28 height 21
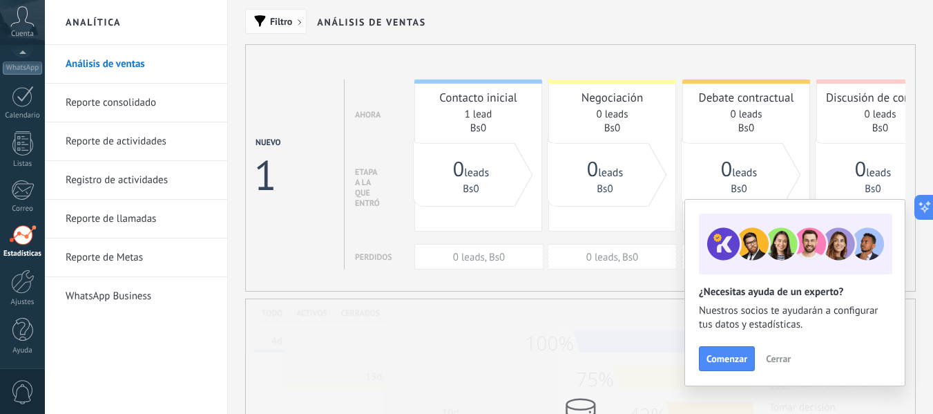
click at [277, 30] on button "Filtro" at bounding box center [275, 21] width 61 height 25
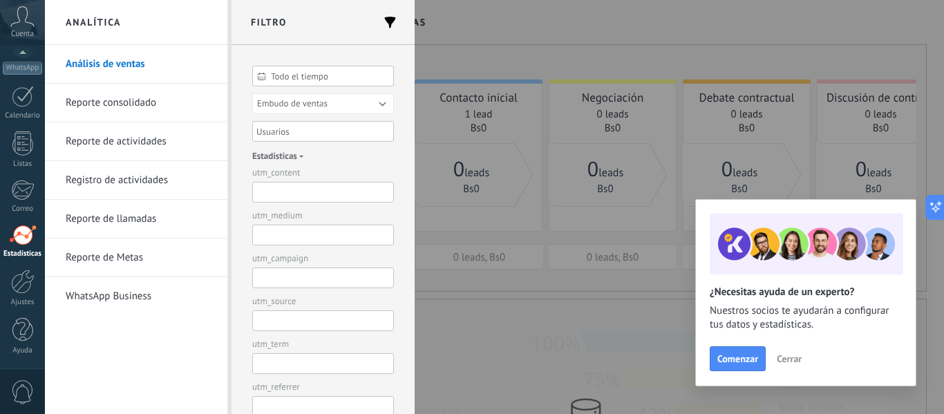
click at [442, 46] on div at bounding box center [472, 207] width 944 height 414
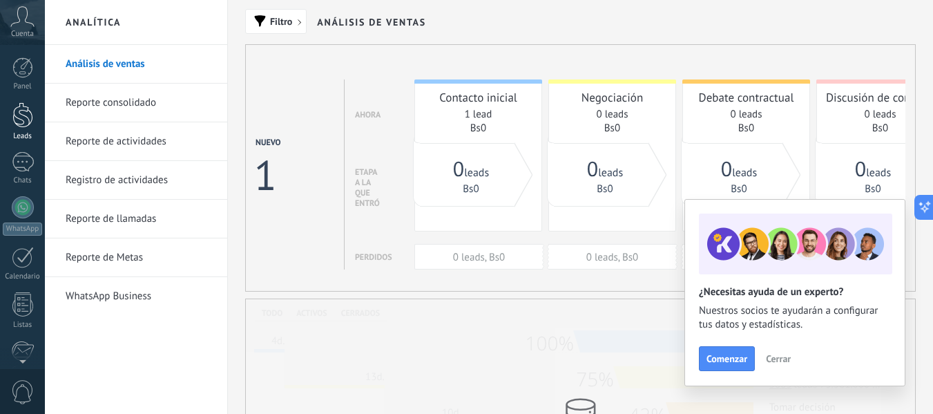
click at [16, 122] on div at bounding box center [22, 115] width 21 height 26
